Goal: Information Seeking & Learning: Learn about a topic

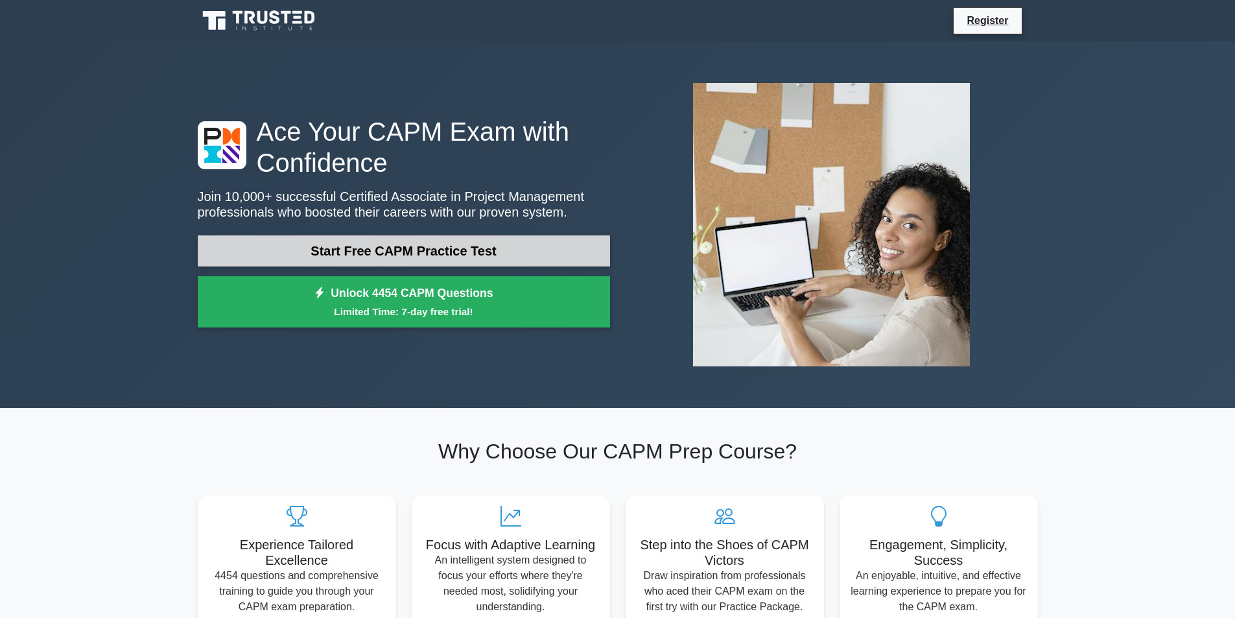
click at [392, 246] on link "Start Free CAPM Practice Test" at bounding box center [404, 250] width 412 height 31
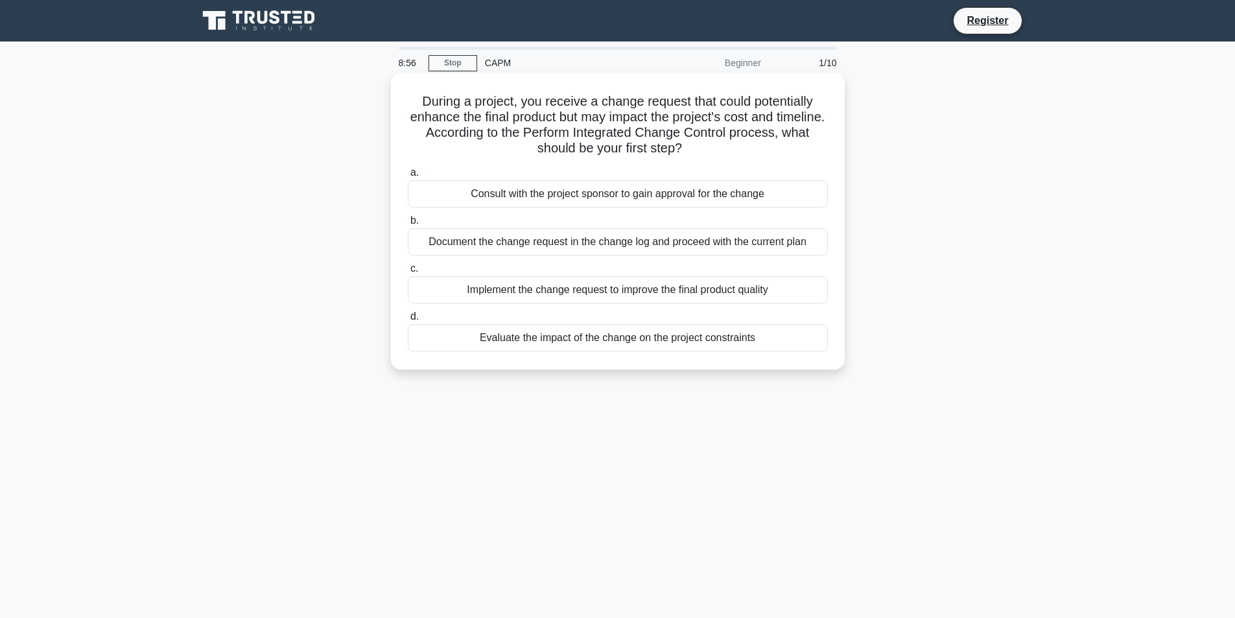
click at [707, 340] on div "Evaluate the impact of the change on the project constraints" at bounding box center [618, 337] width 420 height 27
click at [408, 321] on input "d. Evaluate the impact of the change on the project constraints" at bounding box center [408, 317] width 0 height 8
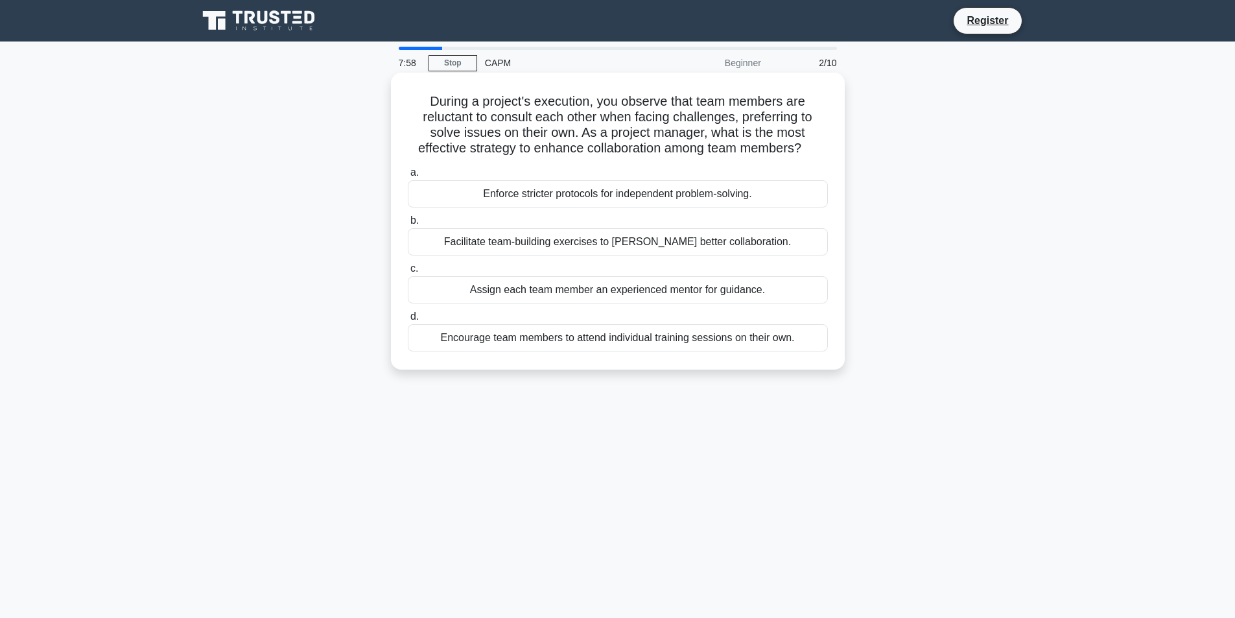
click at [711, 243] on div "Facilitate team-building exercises to [PERSON_NAME] better collaboration." at bounding box center [618, 241] width 420 height 27
click at [408, 225] on input "b. Facilitate team-building exercises to [PERSON_NAME] better collaboration." at bounding box center [408, 221] width 0 height 8
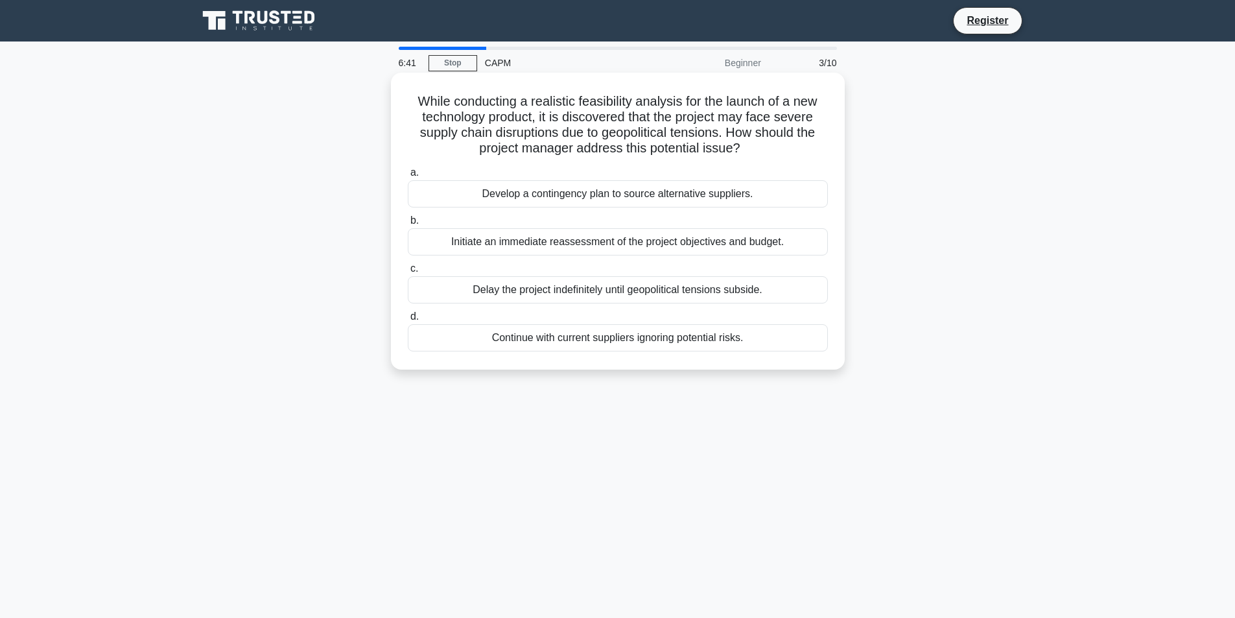
click at [623, 191] on div "Develop a contingency plan to source alternative suppliers." at bounding box center [618, 193] width 420 height 27
click at [408, 177] on input "a. Develop a contingency plan to source alternative suppliers." at bounding box center [408, 173] width 0 height 8
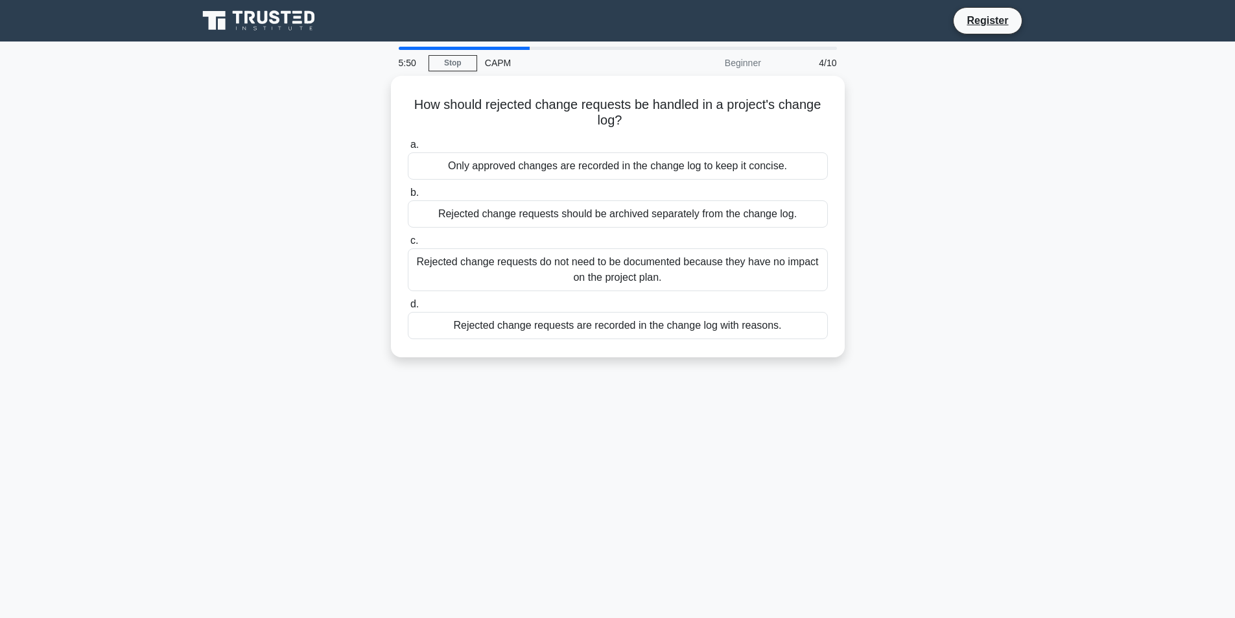
drag, startPoint x: 531, startPoint y: 320, endPoint x: 297, endPoint y: 291, distance: 235.9
click at [297, 291] on div "How should rejected change requests be handled in a project's change log? .spin…" at bounding box center [618, 224] width 856 height 297
click at [252, 252] on div "How should rejected change requests be handled in a project's change log? .spin…" at bounding box center [618, 224] width 856 height 297
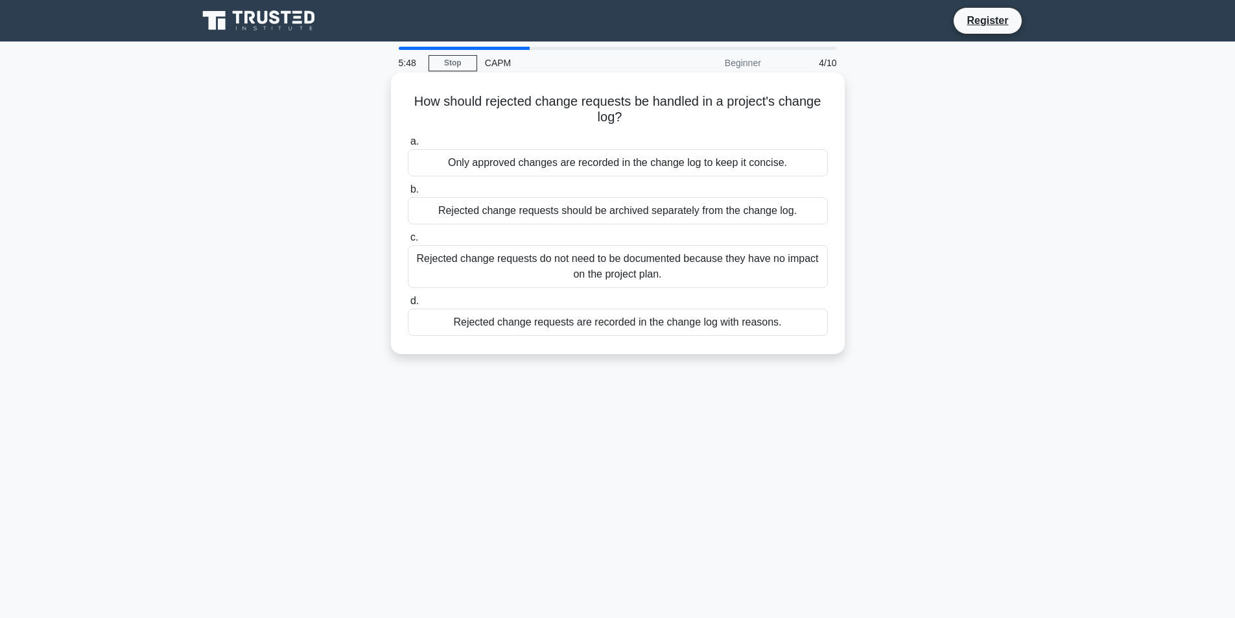
click at [563, 170] on div "Only approved changes are recorded in the change log to keep it concise." at bounding box center [618, 162] width 420 height 27
click at [408, 146] on input "a. Only approved changes are recorded in the change log to keep it concise." at bounding box center [408, 141] width 0 height 8
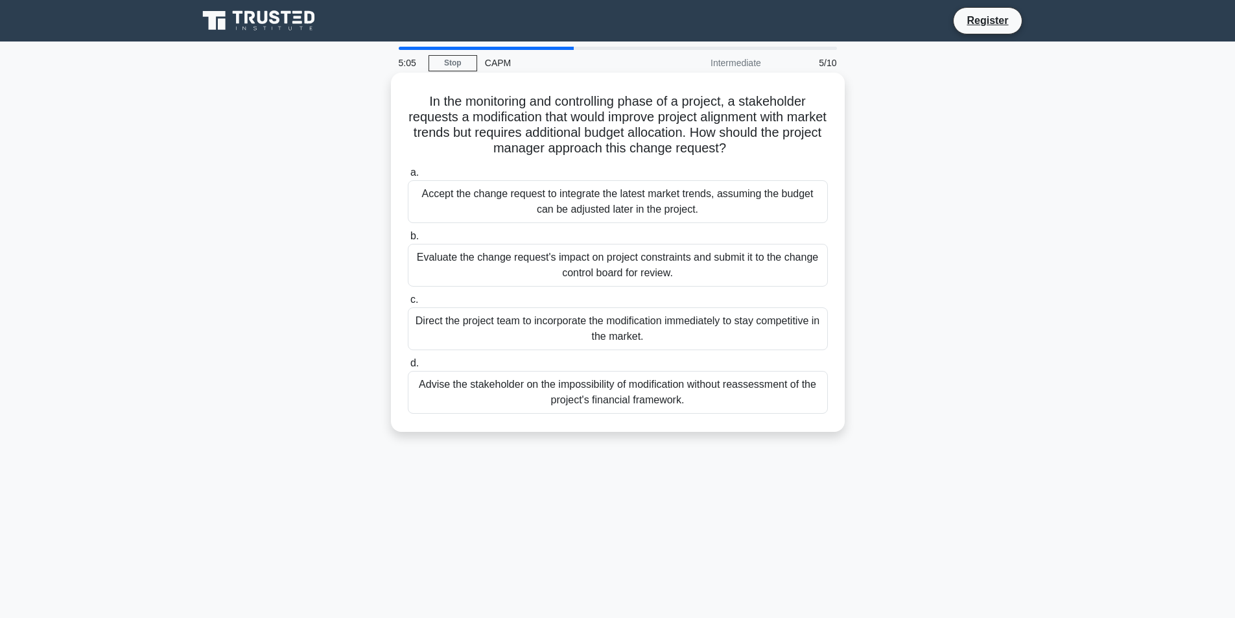
click at [536, 274] on div "Evaluate the change request's impact on project constraints and submit it to th…" at bounding box center [618, 265] width 420 height 43
click at [408, 241] on input "b. Evaluate the change request's impact on project constraints and submit it to…" at bounding box center [408, 236] width 0 height 8
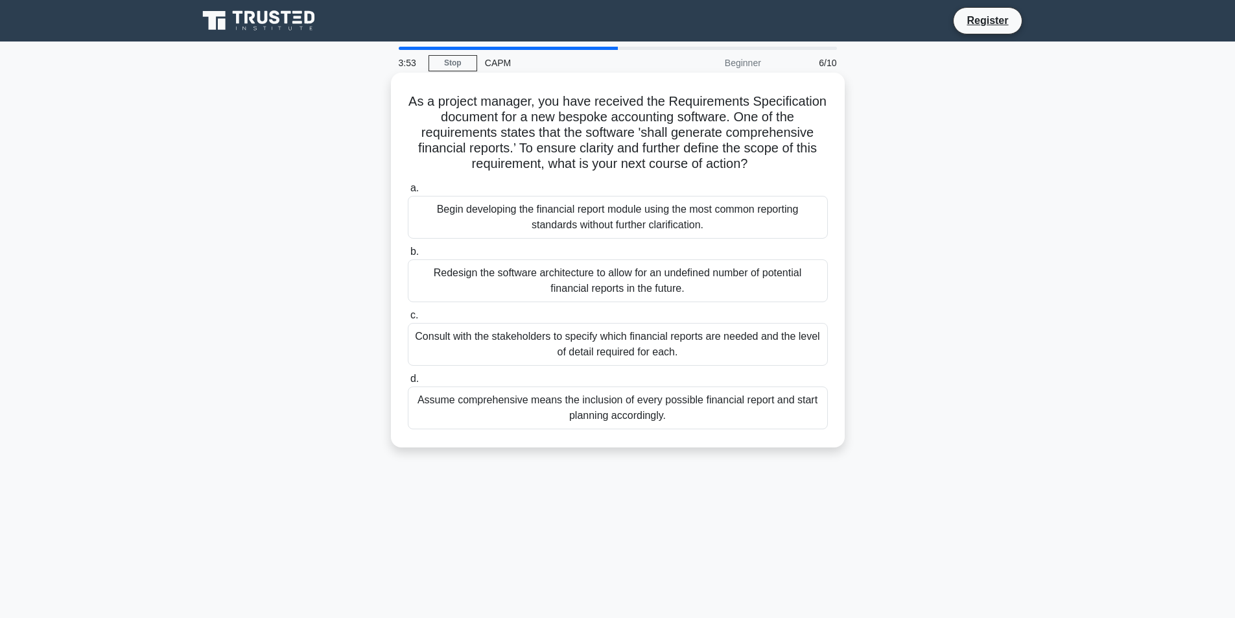
click at [606, 351] on div "Consult with the stakeholders to specify which financial reports are needed and…" at bounding box center [618, 344] width 420 height 43
click at [408, 320] on input "c. Consult with the stakeholders to specify which financial reports are needed …" at bounding box center [408, 315] width 0 height 8
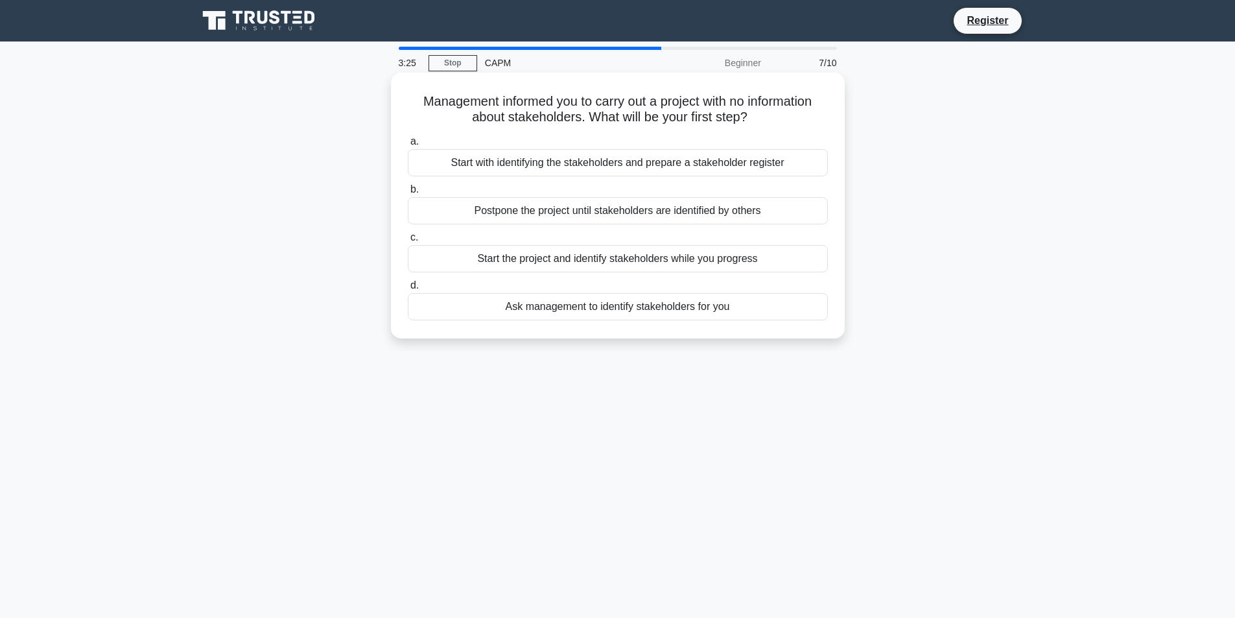
click at [594, 263] on div "Start the project and identify stakeholders while you progress" at bounding box center [618, 258] width 420 height 27
click at [408, 242] on input "c. Start the project and identify stakeholders while you progress" at bounding box center [408, 237] width 0 height 8
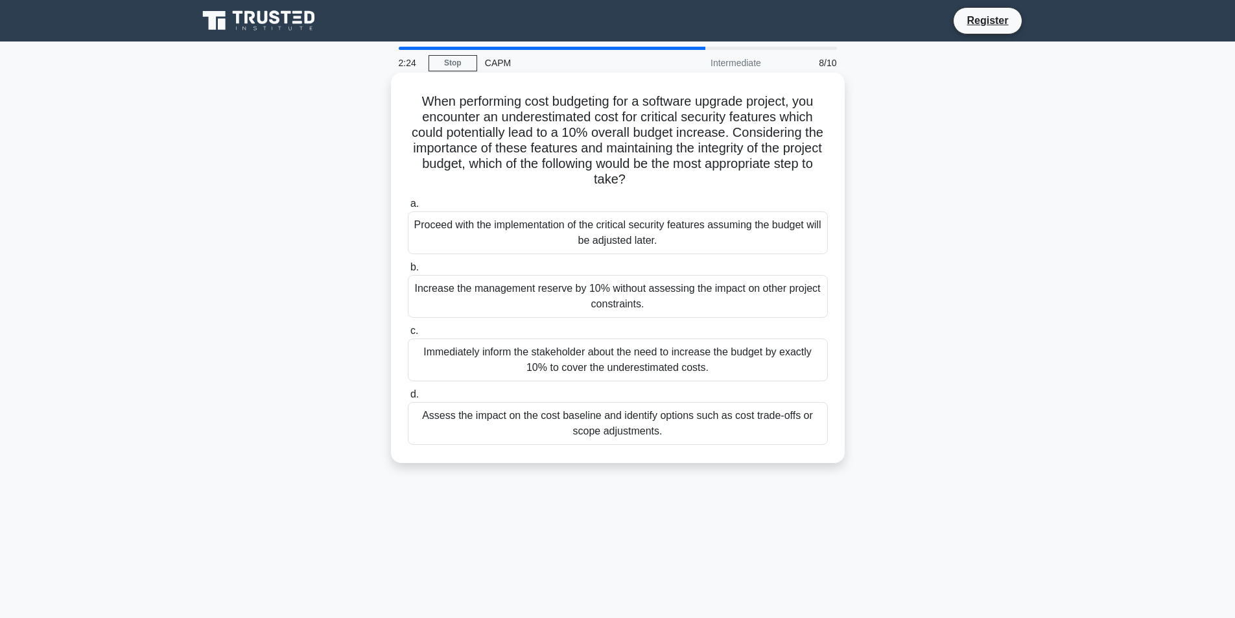
click at [717, 429] on div "Assess the impact on the cost baseline and identify options such as cost trade-…" at bounding box center [618, 423] width 420 height 43
click at [408, 399] on input "d. Assess the impact on the cost baseline and identify options such as cost tra…" at bounding box center [408, 394] width 0 height 8
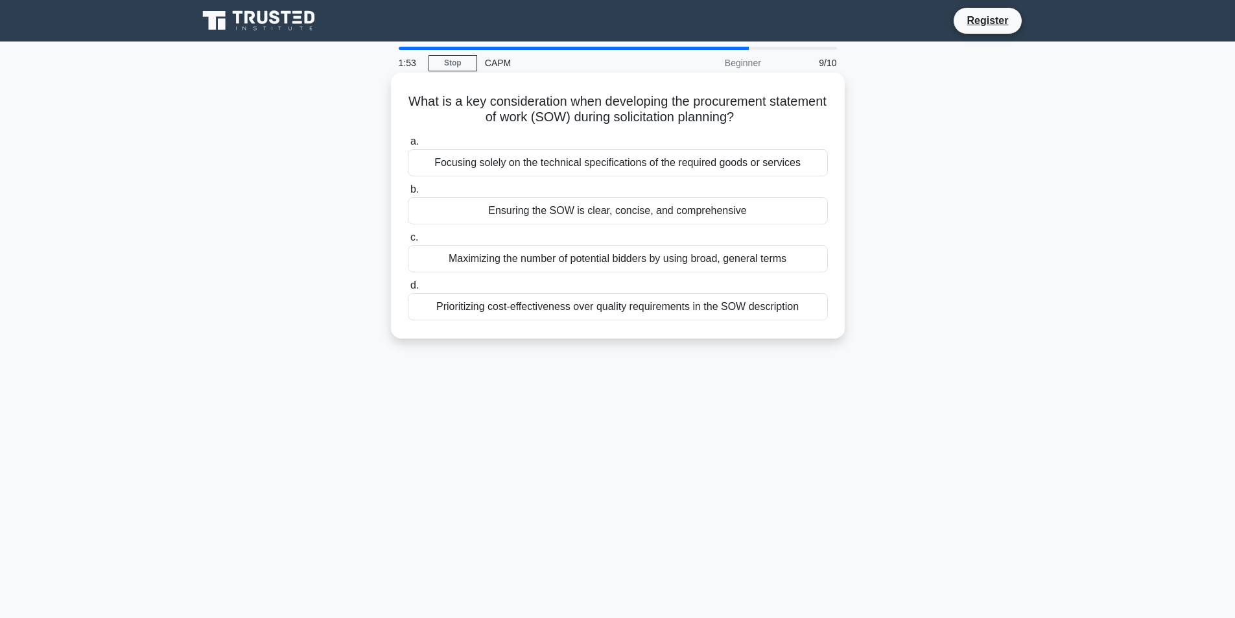
click at [614, 209] on div "Ensuring the SOW is clear, concise, and comprehensive" at bounding box center [618, 210] width 420 height 27
click at [408, 194] on input "b. Ensuring the SOW is clear, concise, and comprehensive" at bounding box center [408, 189] width 0 height 8
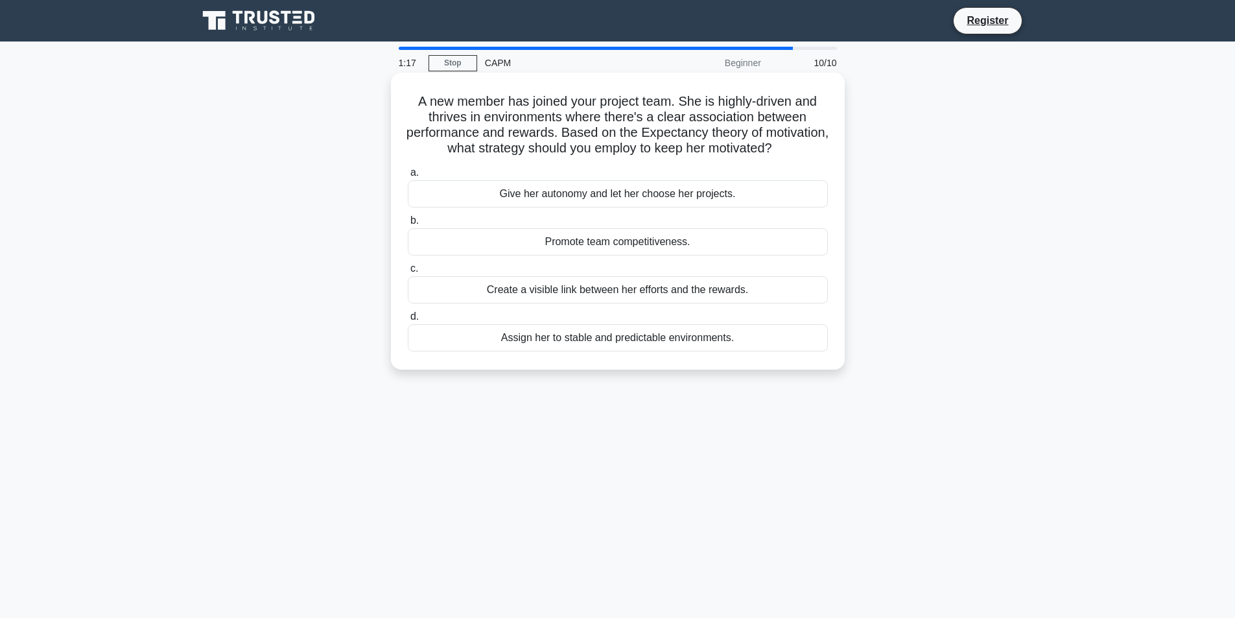
click at [562, 303] on div "Create a visible link between her efforts and the rewards." at bounding box center [618, 289] width 420 height 27
click at [408, 273] on input "c. Create a visible link between her efforts and the rewards." at bounding box center [408, 269] width 0 height 8
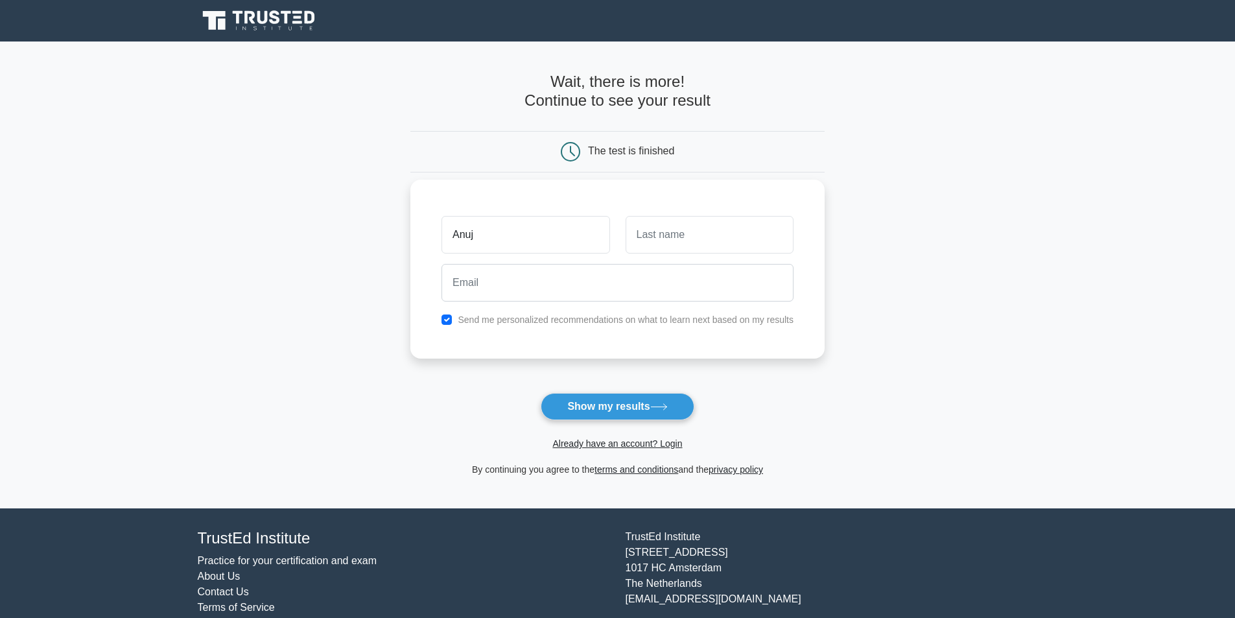
type input "Anuj"
type input "Gupta"
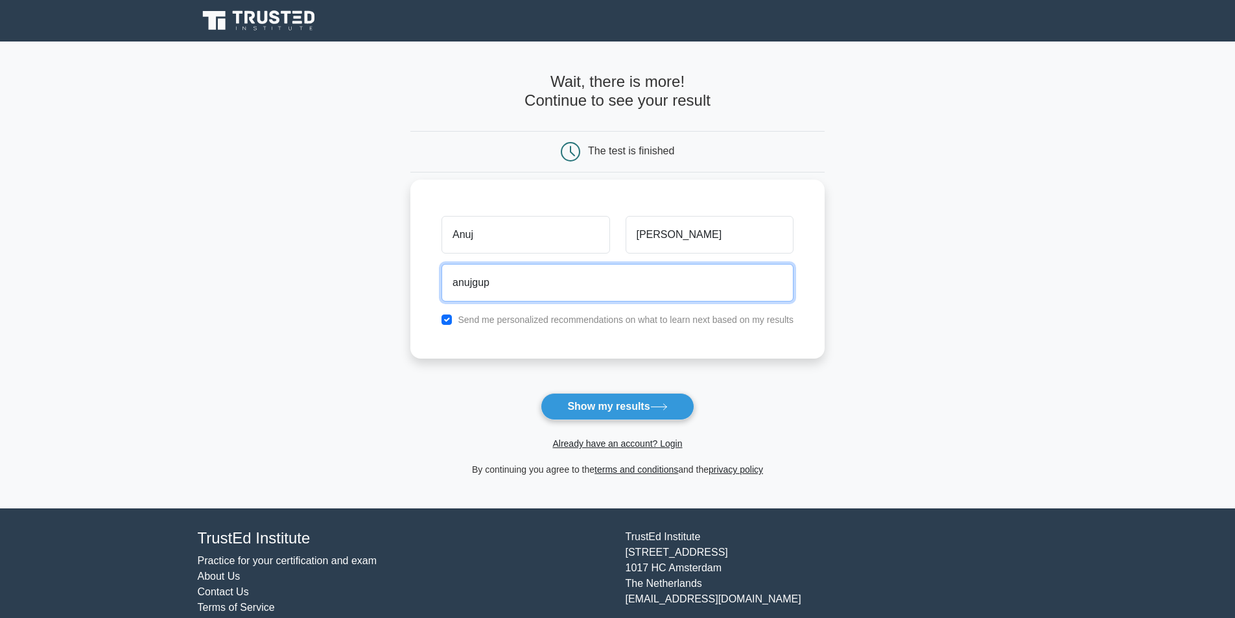
type input "anujgupta23@gmail.com"
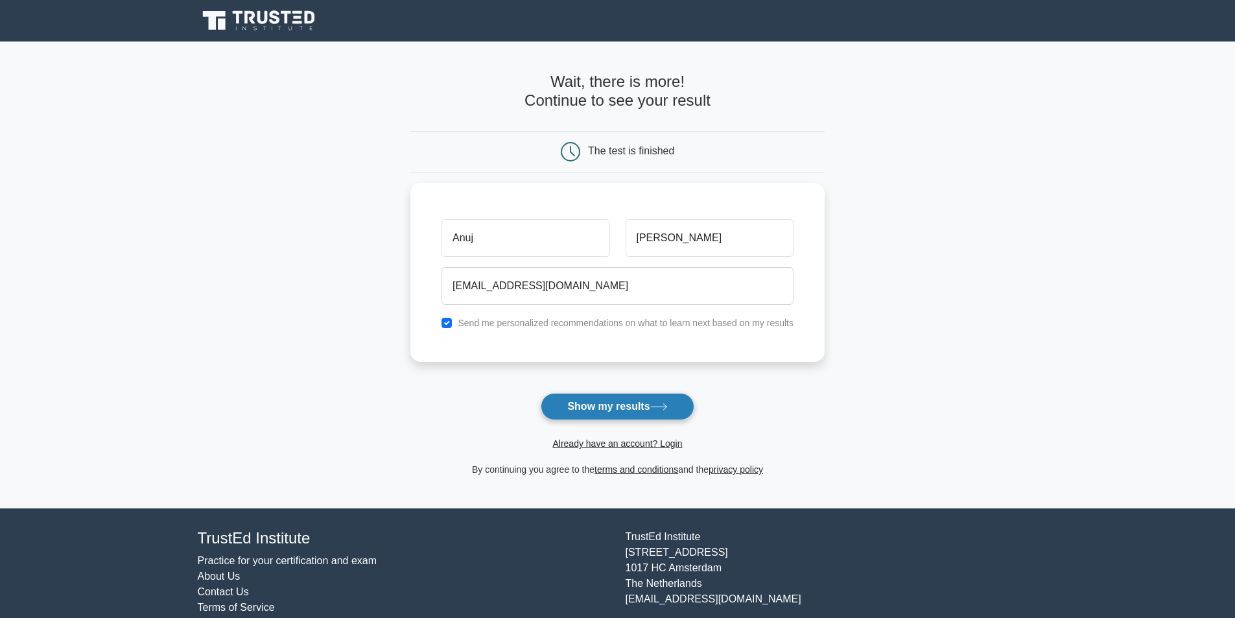
click at [573, 398] on button "Show my results" at bounding box center [617, 406] width 153 height 27
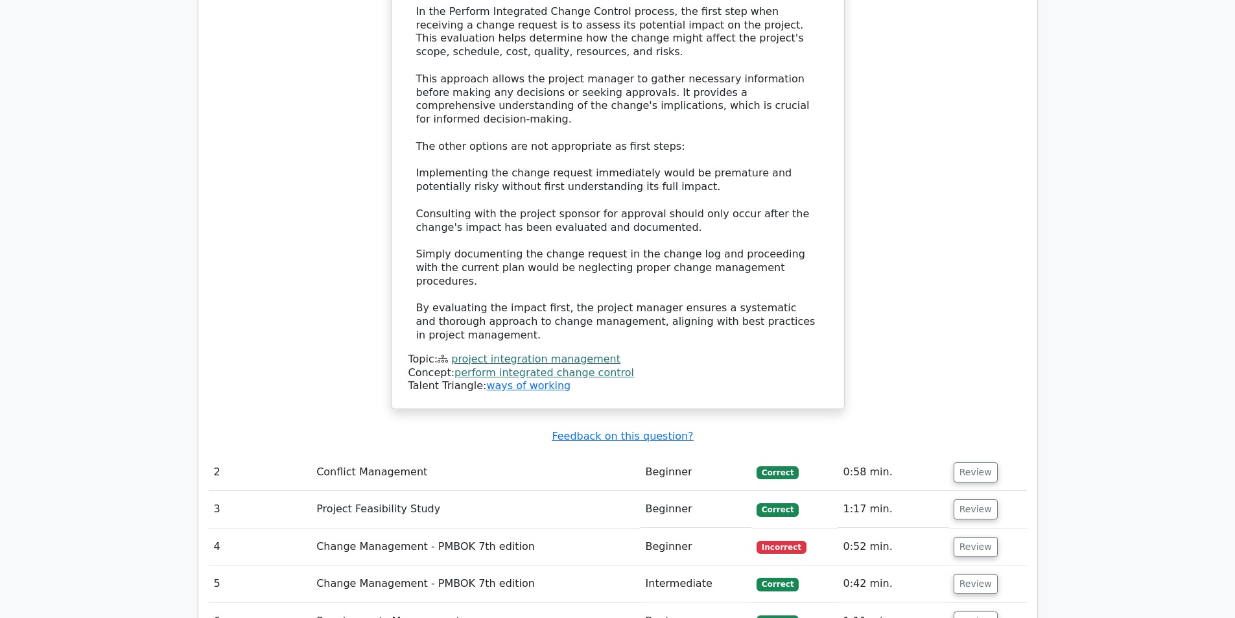
scroll to position [1621, 0]
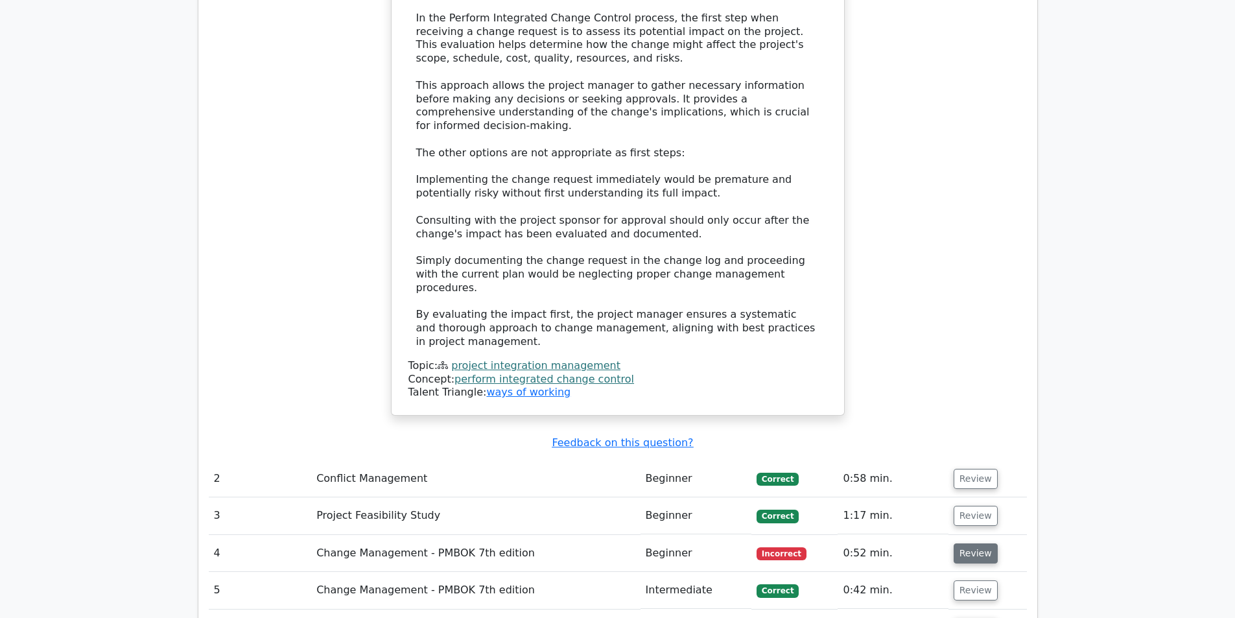
click at [975, 543] on button "Review" at bounding box center [976, 553] width 44 height 20
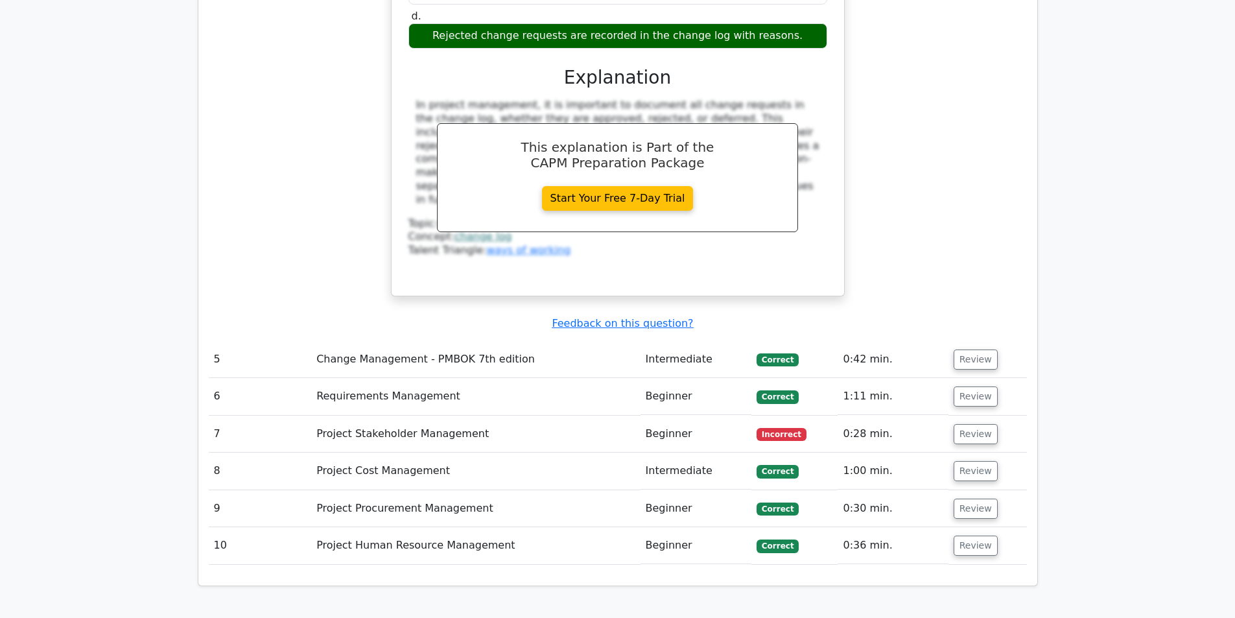
scroll to position [2399, 0]
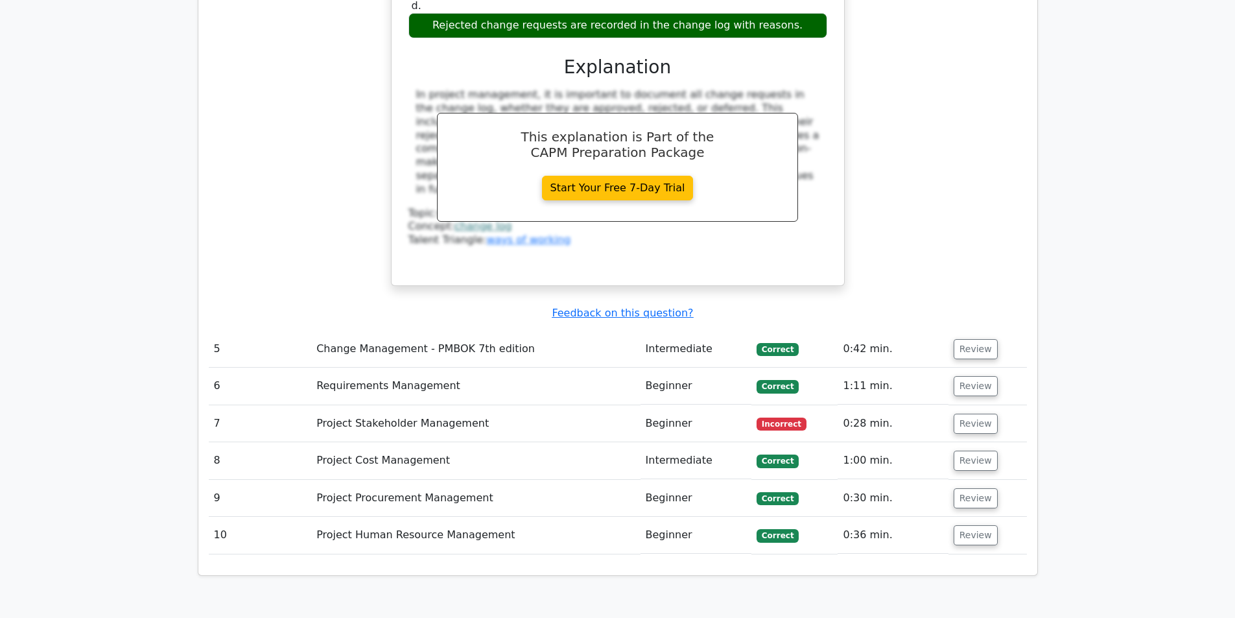
click at [783, 480] on td "Correct" at bounding box center [795, 498] width 86 height 37
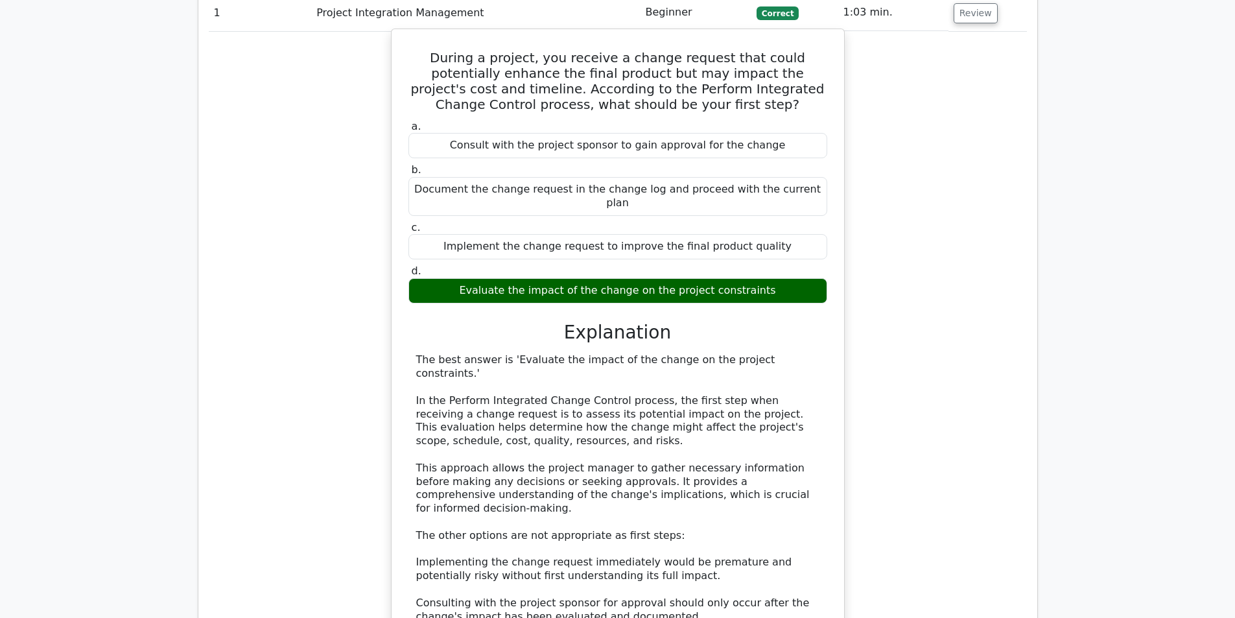
scroll to position [1232, 0]
